Goal: Transaction & Acquisition: Subscribe to service/newsletter

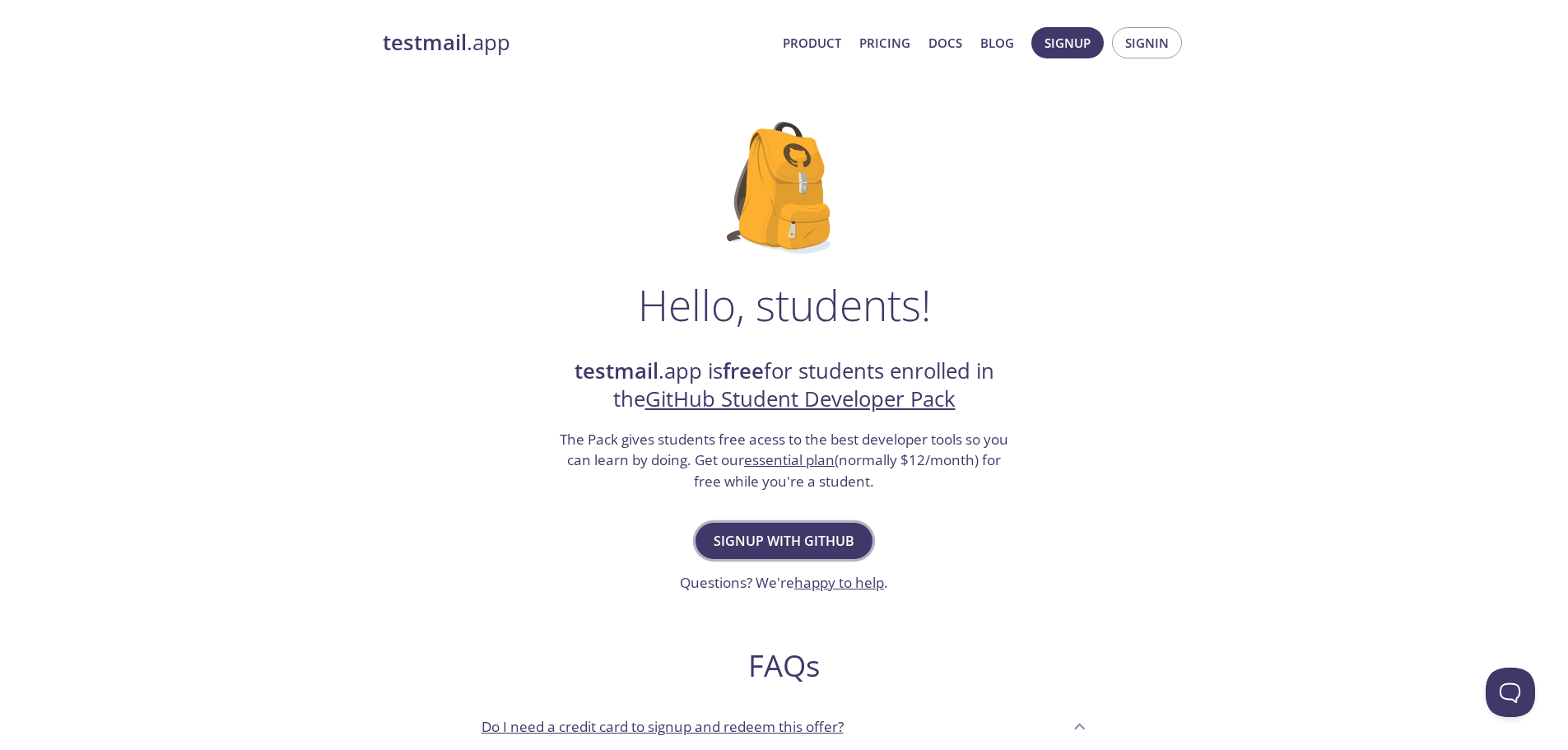
click at [747, 555] on button "Signup with GitHub" at bounding box center [784, 541] width 177 height 36
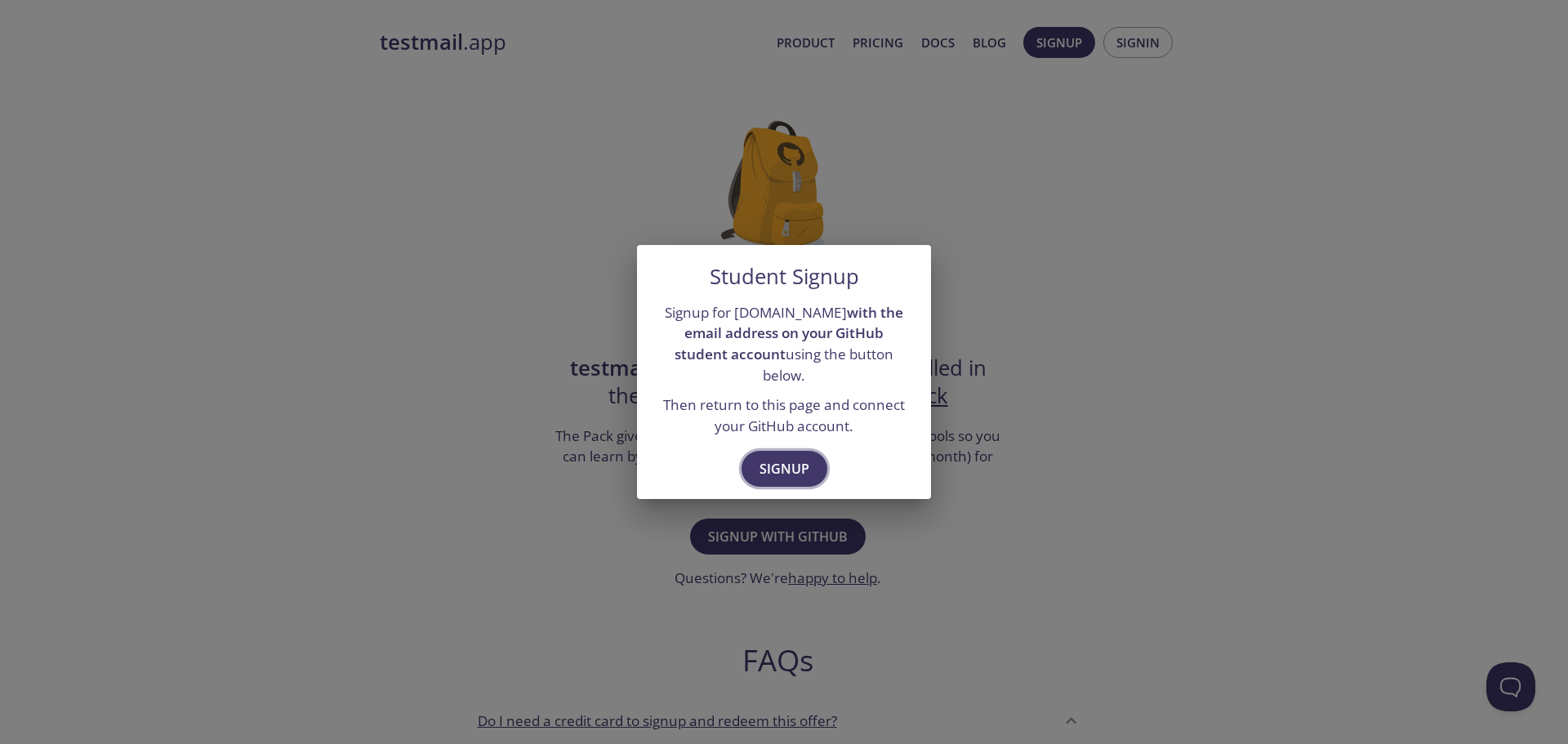
click at [781, 451] on button "Signup" at bounding box center [784, 469] width 86 height 36
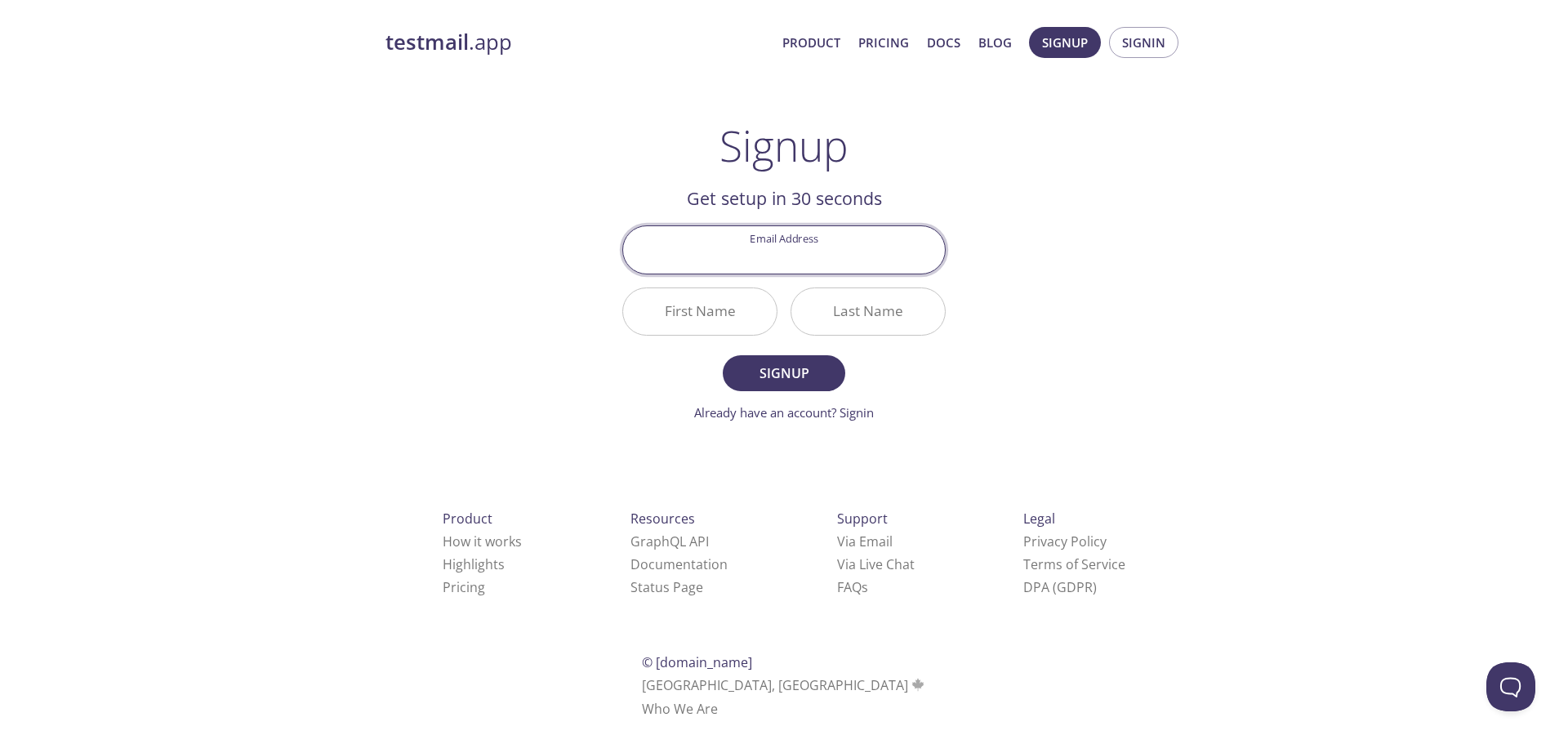
click at [803, 262] on input "Email Address" at bounding box center [784, 249] width 321 height 47
type input "[EMAIL_ADDRESS][DOMAIN_NAME]"
click at [704, 303] on input "First Name" at bounding box center [700, 312] width 154 height 47
type input "Manoj"
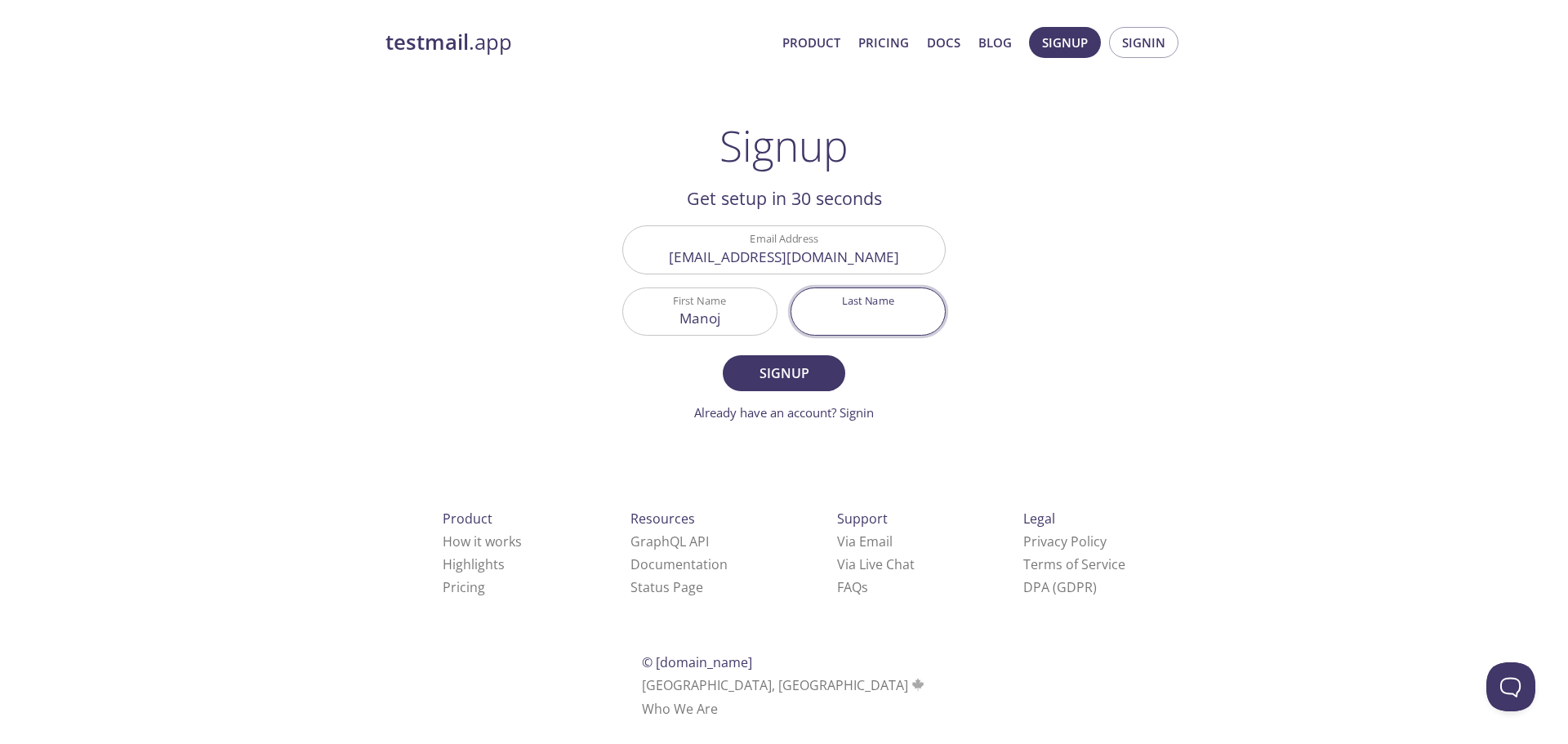
click at [861, 294] on input "Last Name" at bounding box center [867, 312] width 154 height 47
type input "reddy"
click at [792, 376] on span "Signup" at bounding box center [784, 373] width 86 height 23
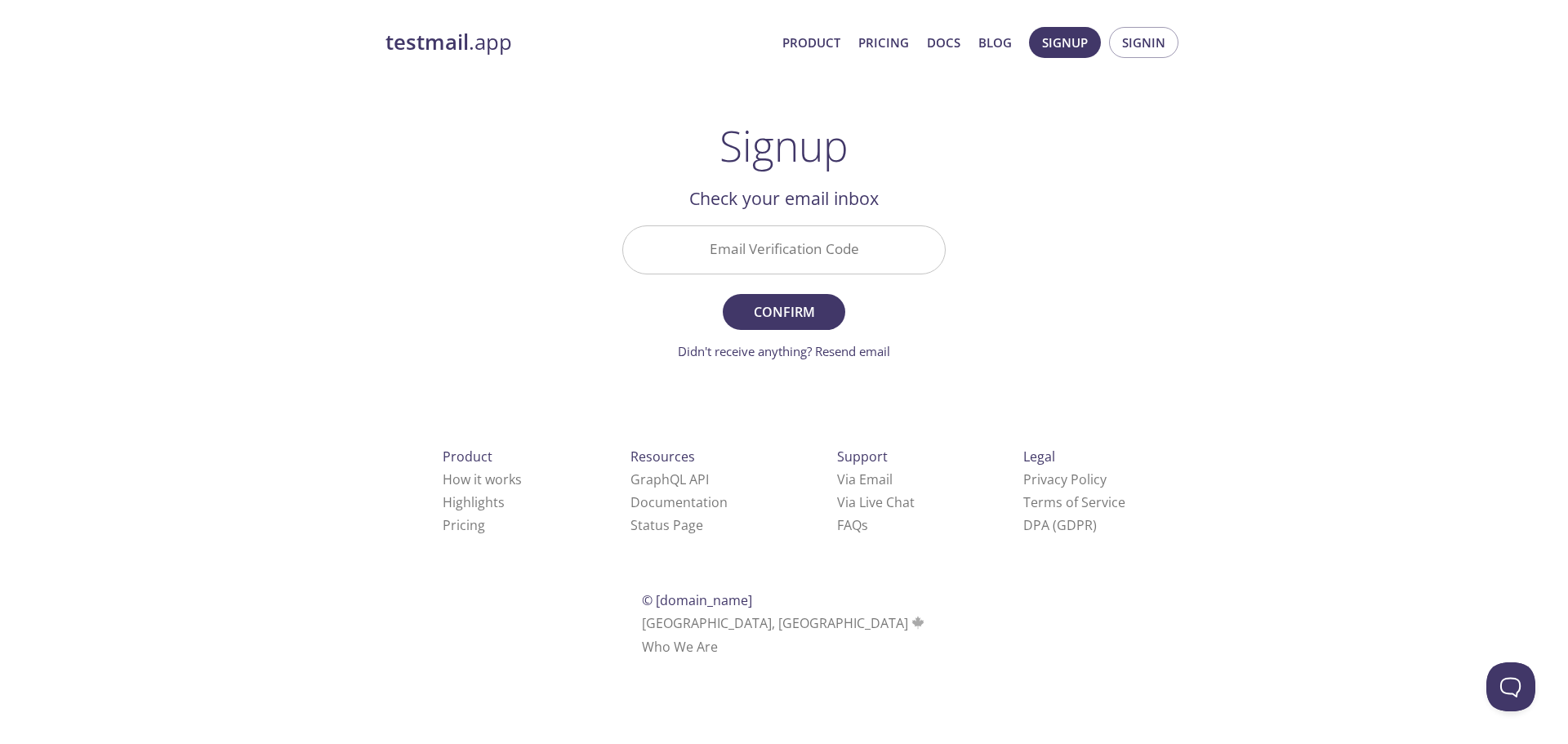
click at [770, 256] on input "Email Verification Code" at bounding box center [784, 249] width 321 height 47
paste input "LKBMM5R"
type input "LKBMM5R"
click at [799, 312] on span "Confirm" at bounding box center [784, 312] width 86 height 23
